Goal: Use online tool/utility: Use online tool/utility

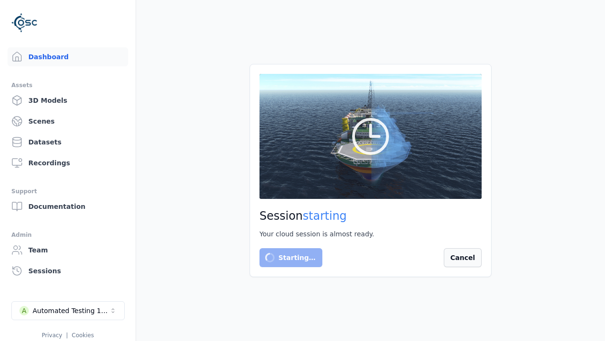
click at [471, 258] on button "Cancel" at bounding box center [463, 257] width 38 height 19
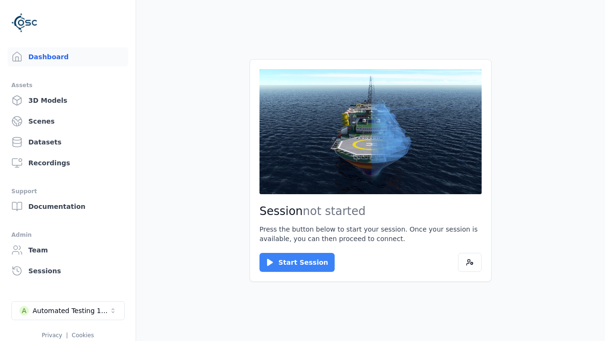
click at [291, 262] on button "Start Session" at bounding box center [297, 262] width 75 height 19
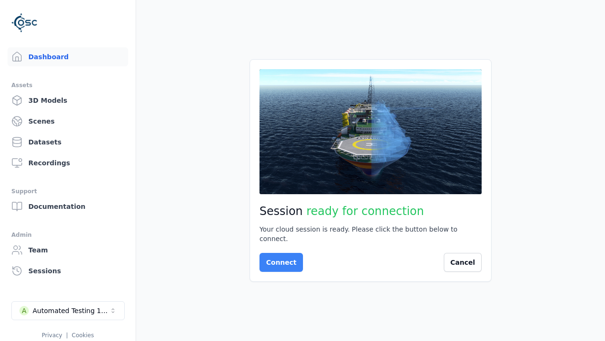
click at [279, 257] on button "Connect" at bounding box center [282, 262] width 44 height 19
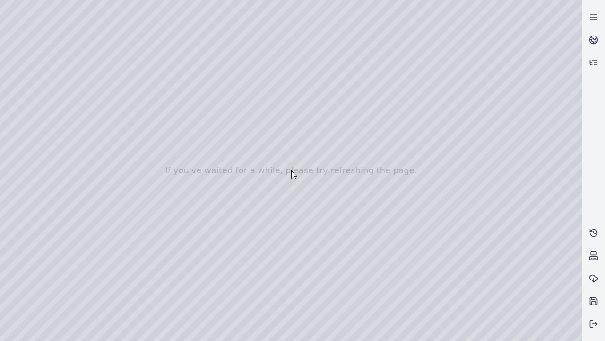
click at [21, 86] on div at bounding box center [291, 170] width 583 height 341
click at [20, 98] on div at bounding box center [291, 170] width 583 height 341
click at [105, 22] on div at bounding box center [291, 170] width 583 height 341
drag, startPoint x: 132, startPoint y: 92, endPoint x: 314, endPoint y: 234, distance: 230.5
click at [314, 234] on div at bounding box center [291, 170] width 583 height 341
